Goal: Task Accomplishment & Management: Manage account settings

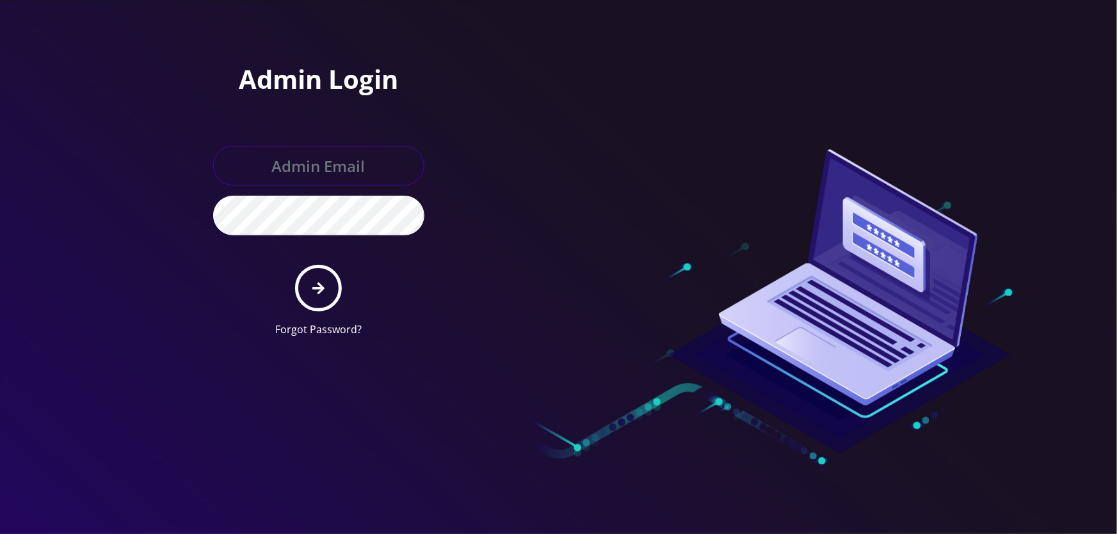
type input "[EMAIL_ADDRESS][DOMAIN_NAME]"
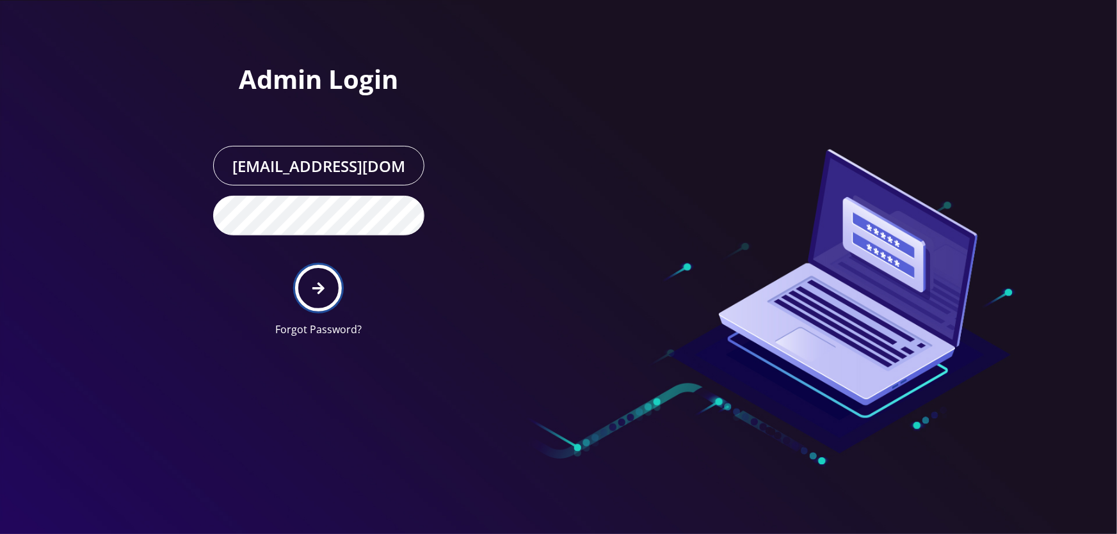
click at [324, 294] on icon "submit" at bounding box center [318, 289] width 12 height 14
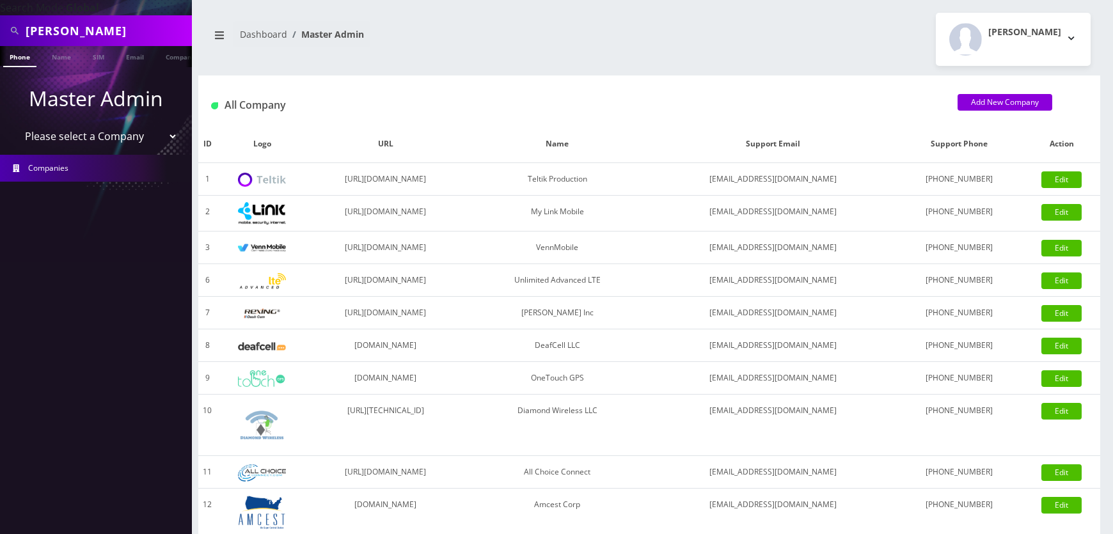
click at [82, 143] on select "Please select a Company Teltik Production My Link Mobile VennMobile Unlimited A…" at bounding box center [96, 136] width 163 height 24
select select "1"
click at [15, 124] on select "Please select a Company Teltik Production My Link Mobile VennMobile Unlimited A…" at bounding box center [96, 136] width 163 height 24
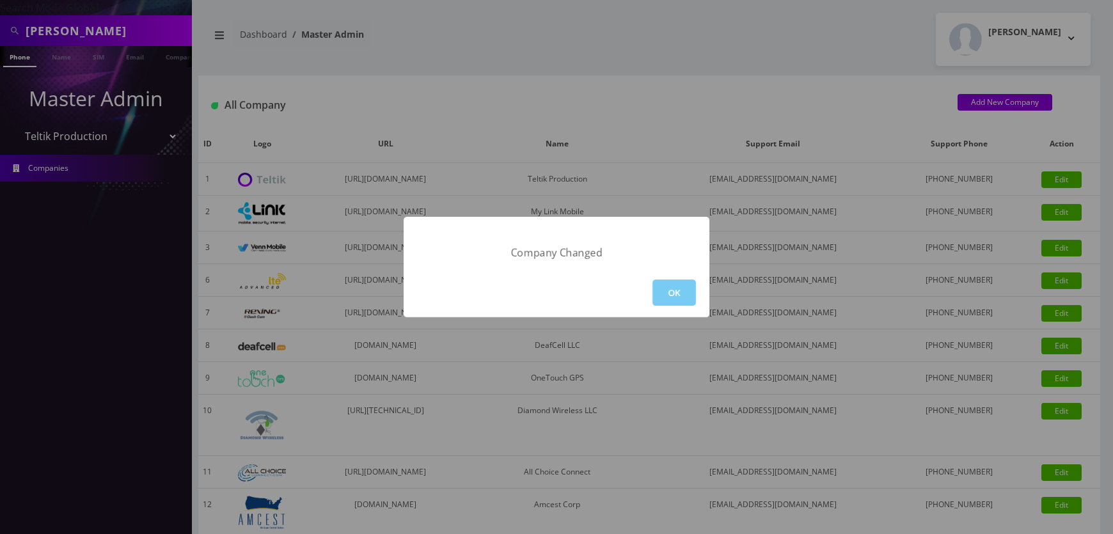
click at [659, 290] on button "OK" at bounding box center [675, 293] width 44 height 26
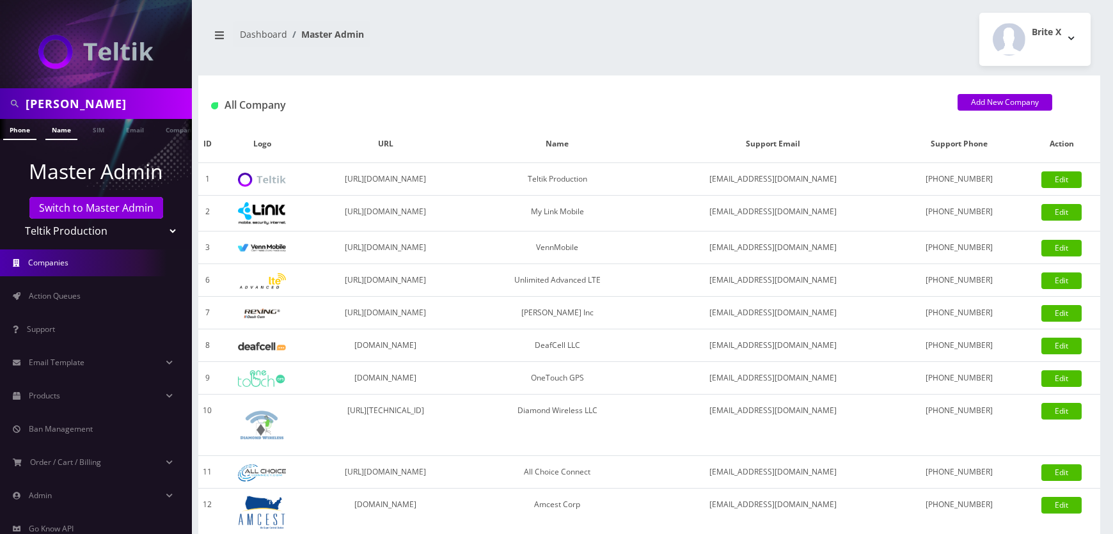
click at [54, 129] on link "Name" at bounding box center [61, 129] width 32 height 21
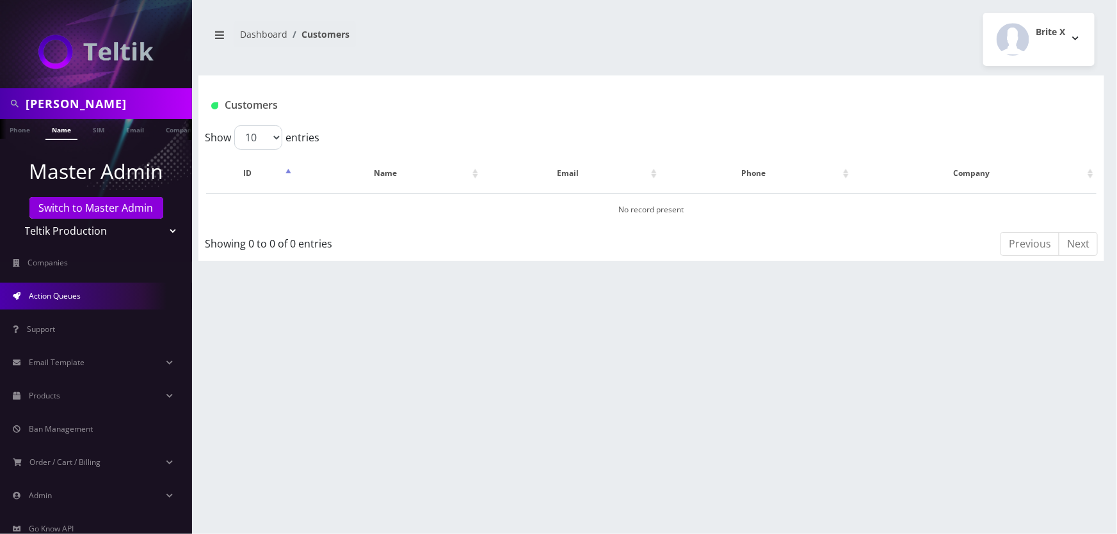
click at [71, 290] on span "Action Queues" at bounding box center [55, 295] width 52 height 11
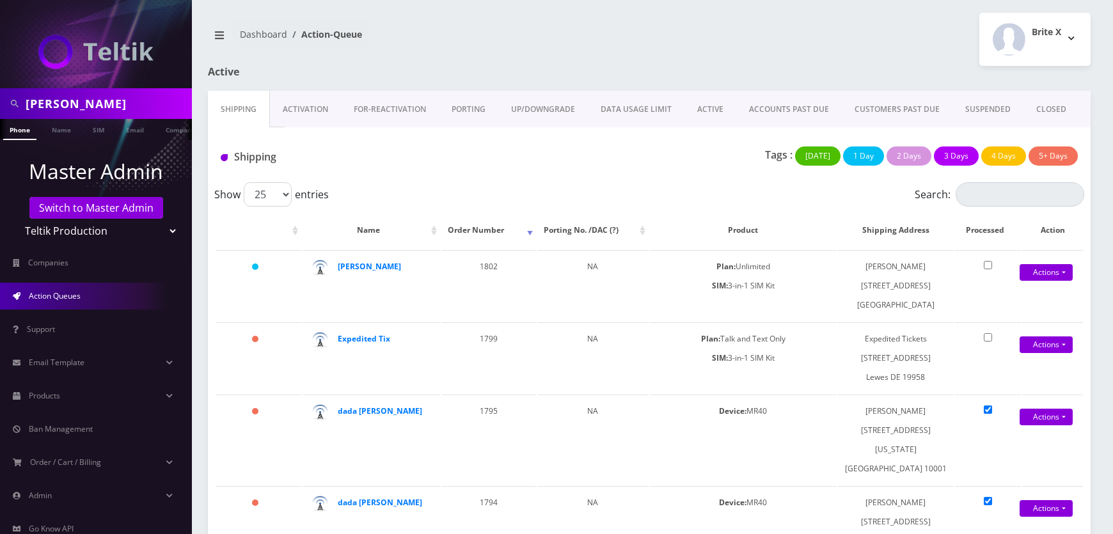
click at [310, 109] on link "Activation" at bounding box center [305, 109] width 71 height 37
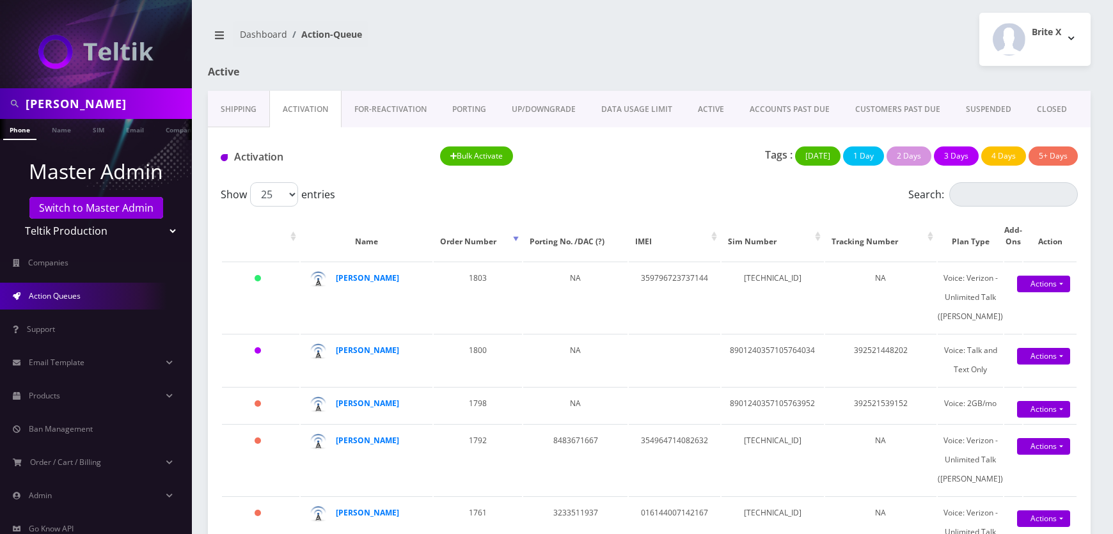
click at [385, 113] on link "FOR-REActivation" at bounding box center [391, 109] width 98 height 37
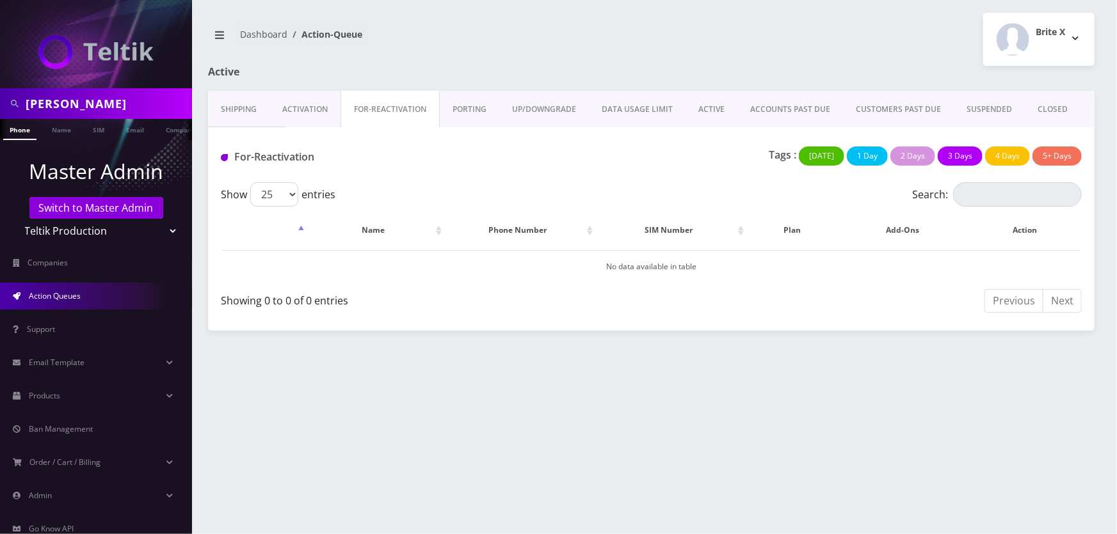
click at [153, 111] on input "risa kupperman" at bounding box center [107, 103] width 163 height 24
type input "bus"
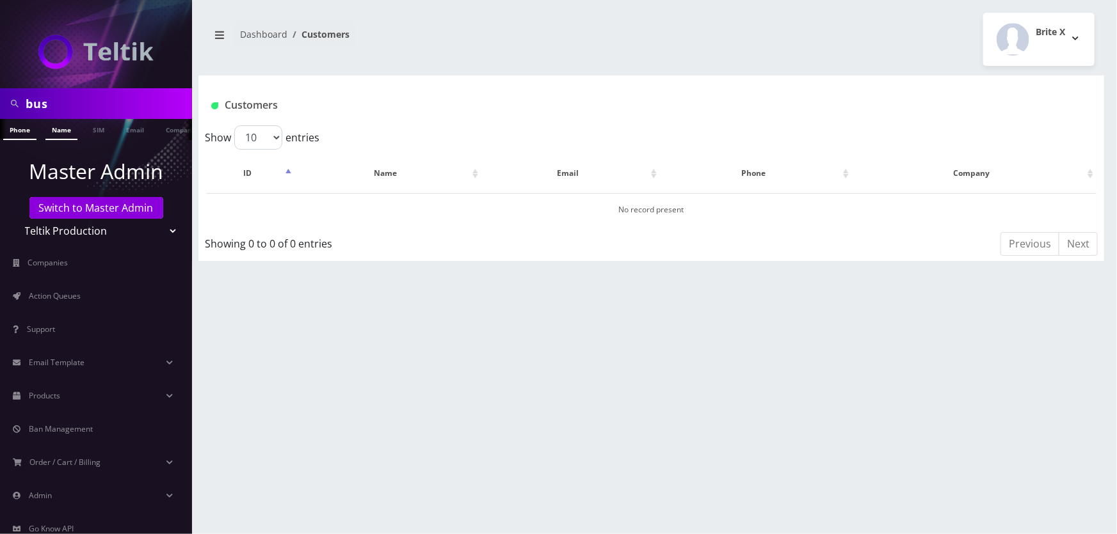
click at [54, 135] on link "Name" at bounding box center [61, 129] width 32 height 21
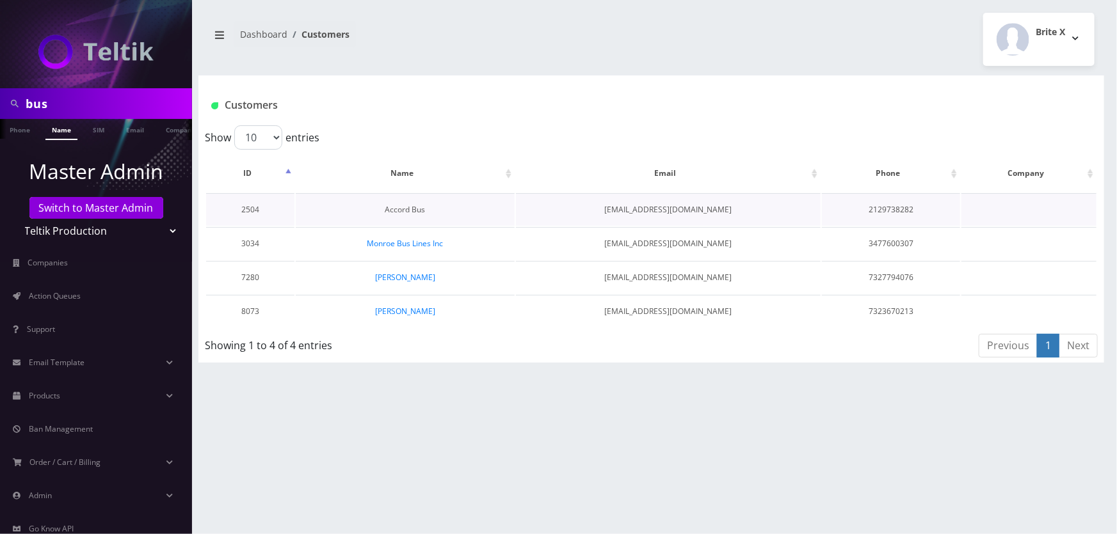
click at [414, 206] on link "Accord Bus" at bounding box center [405, 209] width 40 height 11
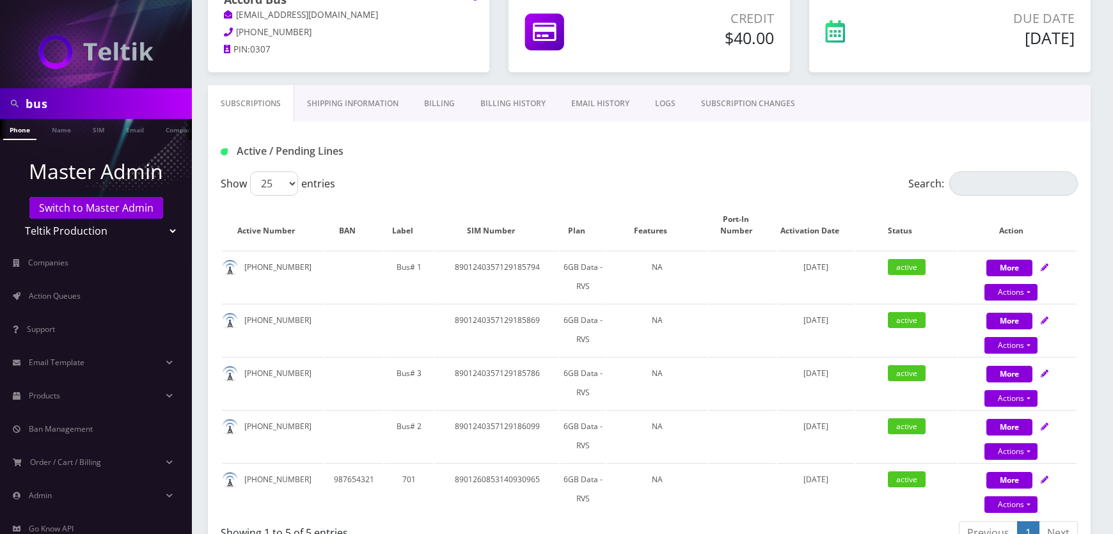
scroll to position [116, 0]
click at [766, 160] on div "Active / Pending Lines" at bounding box center [649, 151] width 877 height 21
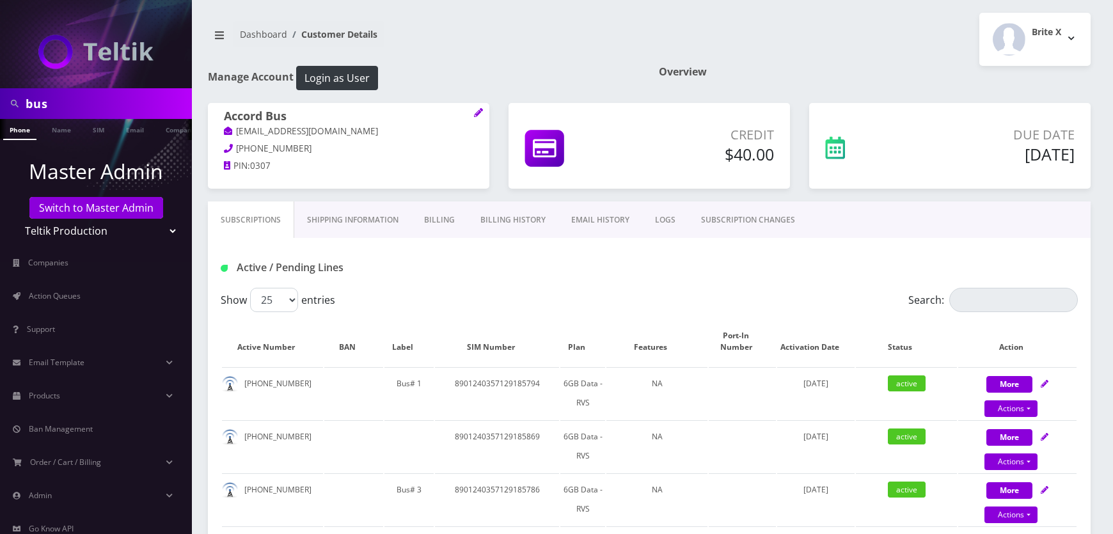
scroll to position [0, 0]
click at [379, 219] on link "Shipping Information" at bounding box center [352, 220] width 117 height 37
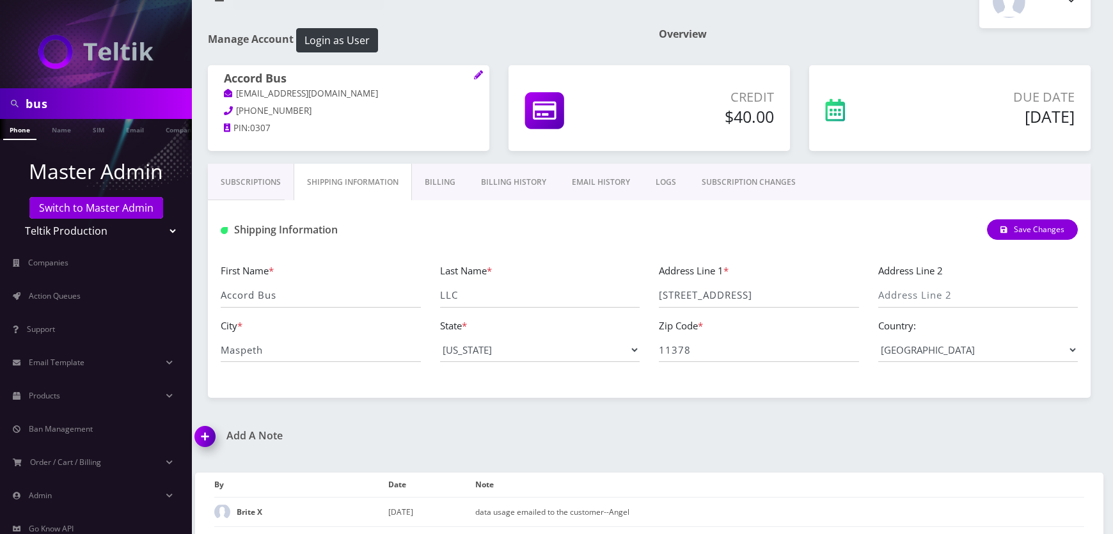
scroll to position [58, 0]
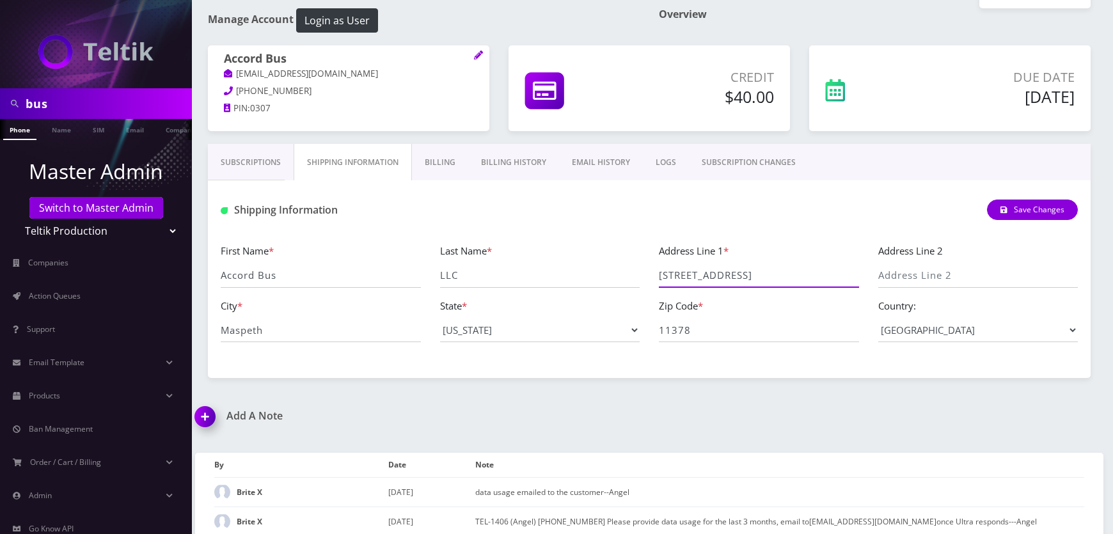
click at [704, 277] on input "[STREET_ADDRESS]" at bounding box center [759, 276] width 200 height 24
click at [360, 374] on div "Subscriptions Shipping Information Billing Billing History EMAIL HISTORY LOGS S…" at bounding box center [649, 261] width 883 height 234
click at [345, 331] on input "Maspeth" at bounding box center [321, 330] width 200 height 24
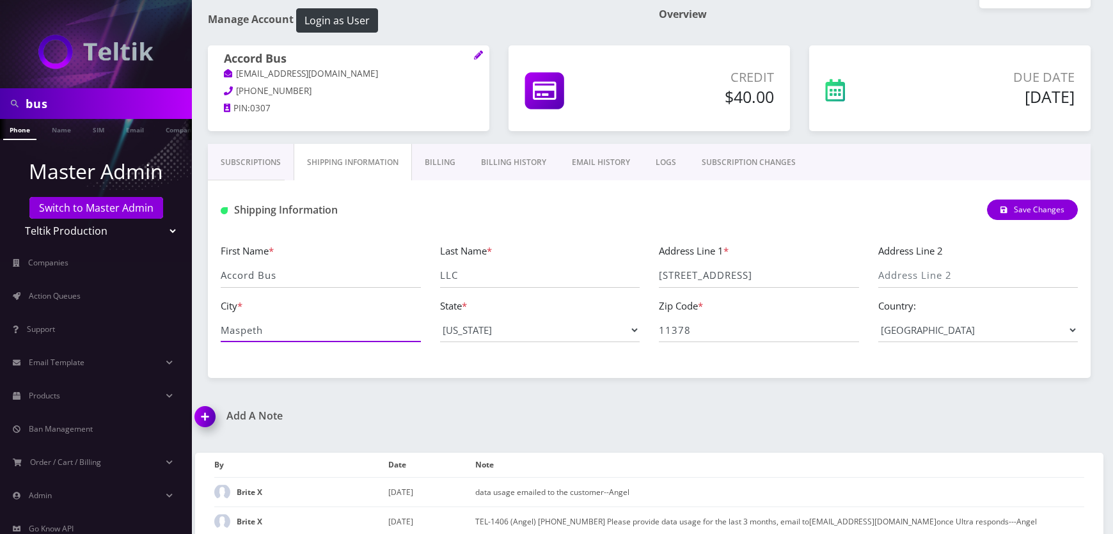
click at [345, 331] on input "Maspeth" at bounding box center [321, 330] width 200 height 24
click at [713, 331] on input "11378" at bounding box center [759, 330] width 200 height 24
